Goal: Information Seeking & Learning: Learn about a topic

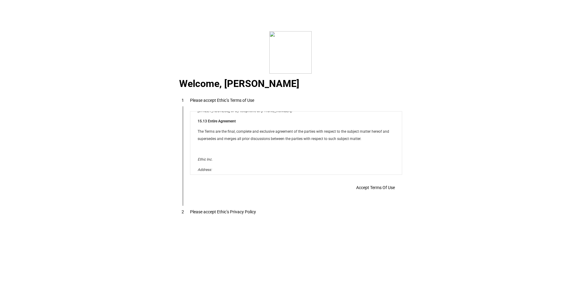
scroll to position [4899, 0]
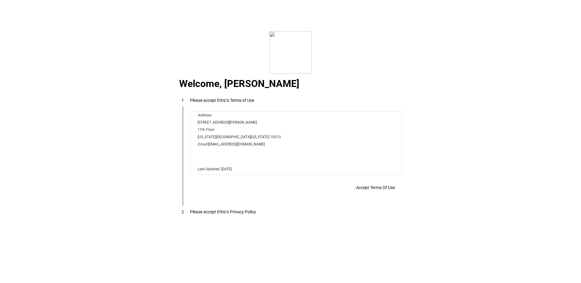
click at [384, 192] on button "Accept Terms Of Use" at bounding box center [375, 187] width 53 height 12
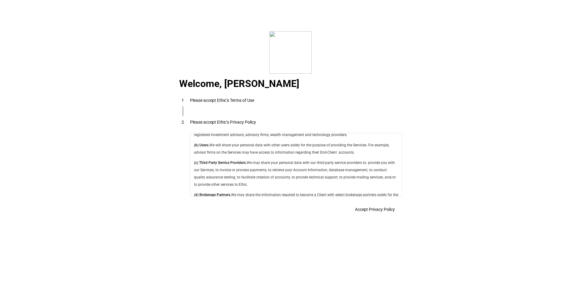
scroll to position [2153, 0]
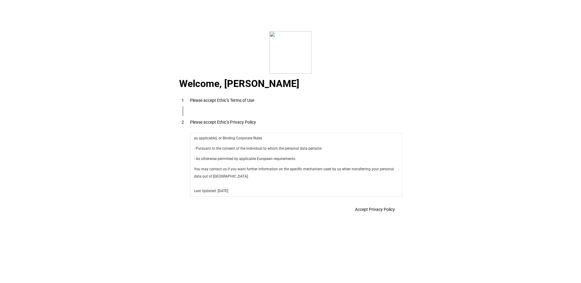
click at [387, 204] on span at bounding box center [375, 209] width 54 height 15
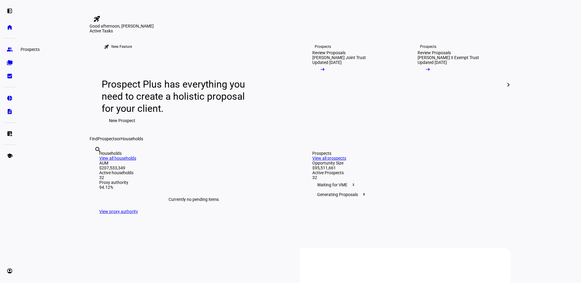
click at [8, 48] on eth-mat-symbol "group" at bounding box center [10, 49] width 6 height 6
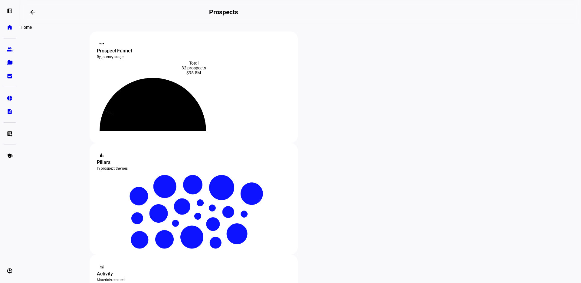
click at [8, 26] on eth-mat-symbol "home" at bounding box center [10, 27] width 6 height 6
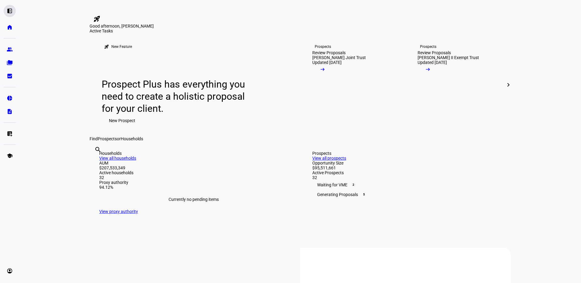
click at [11, 9] on eth-mat-symbol "left_panel_open" at bounding box center [10, 11] width 6 height 6
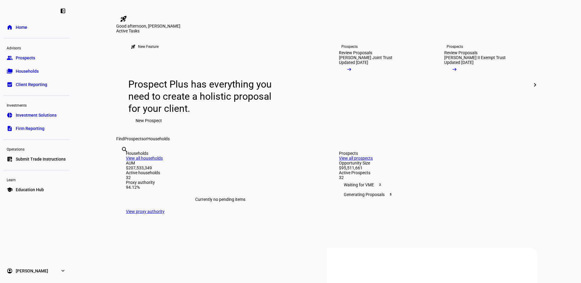
click at [38, 193] on link "school Education Hub" at bounding box center [36, 189] width 65 height 12
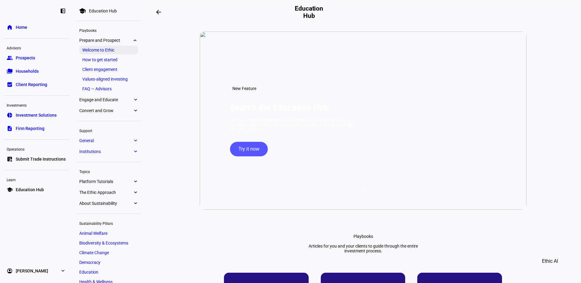
click at [106, 52] on link "Welcome to Ethic" at bounding box center [108, 50] width 59 height 8
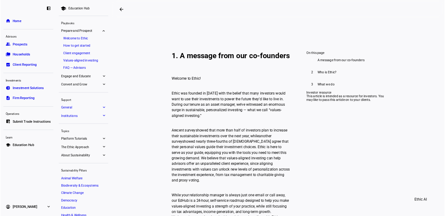
scroll to position [138, 0]
click at [27, 28] on span "Home" at bounding box center [21, 27] width 11 height 6
